Goal: Transaction & Acquisition: Purchase product/service

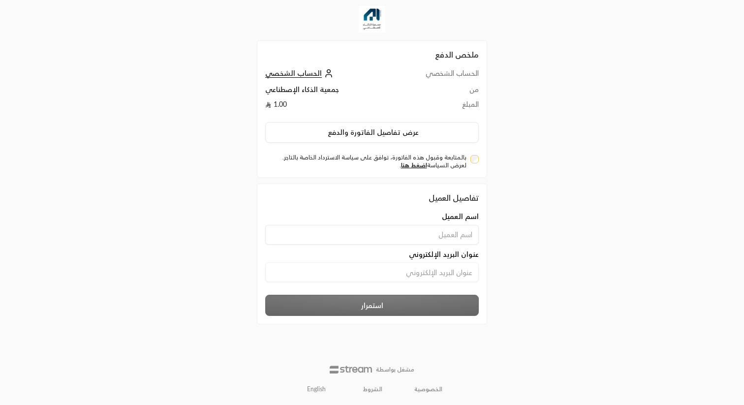
click at [447, 236] on input at bounding box center [371, 235] width 213 height 20
click at [463, 232] on input at bounding box center [371, 235] width 213 height 20
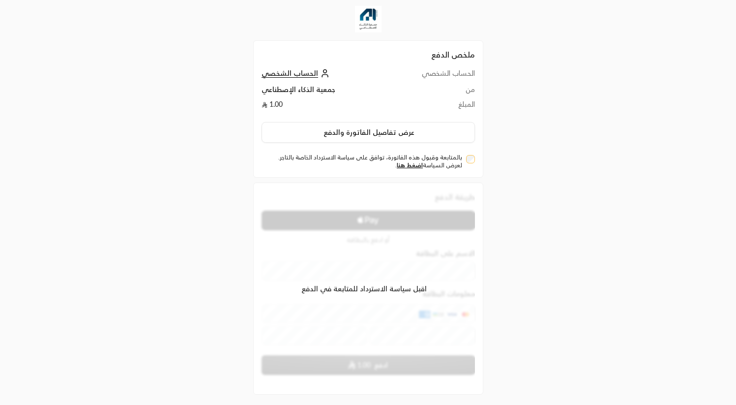
click at [542, 159] on div "ملخص الدفع الحساب الشخصي الحساب الشخصي من جمعية الذكاء الإصطناعي المبلغ 1.00 عر…" at bounding box center [368, 223] width 368 height 446
